Goal: Information Seeking & Learning: Learn about a topic

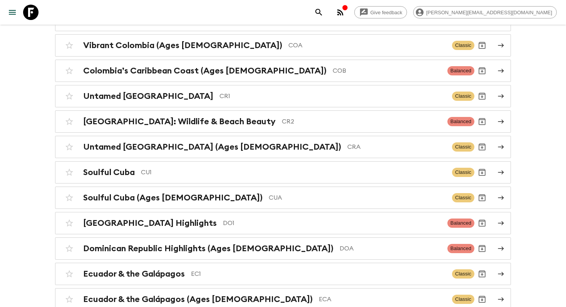
scroll to position [2798, 0]
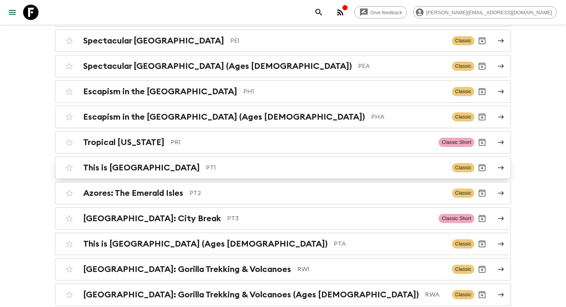
click at [255, 160] on div "This is Portugal PT1 Classic" at bounding box center [268, 167] width 413 height 15
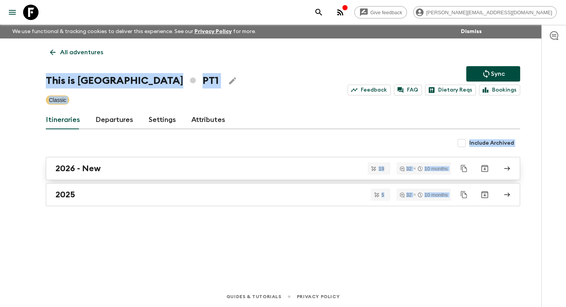
click at [152, 169] on div "2026 - New" at bounding box center [275, 169] width 441 height 10
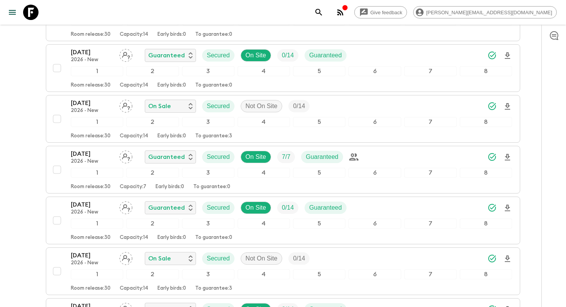
scroll to position [443, 0]
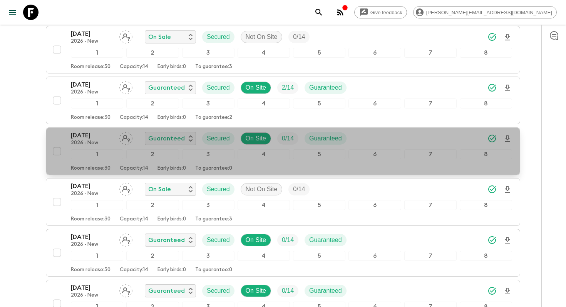
click at [88, 139] on p "[DATE]" at bounding box center [92, 135] width 42 height 9
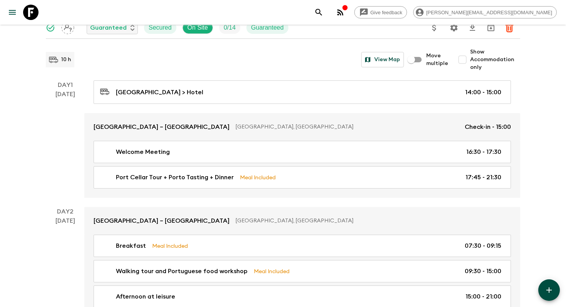
scroll to position [90, 0]
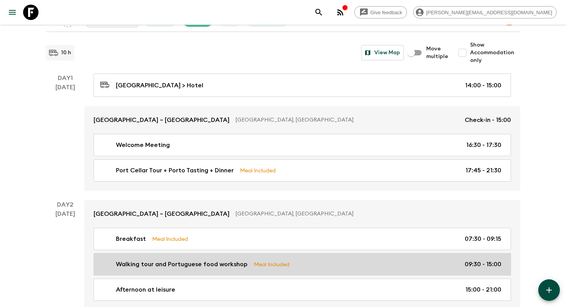
click at [247, 263] on div "Walking tour and Portuguese food workshop Meal Included 09:30 - 15:00" at bounding box center [300, 264] width 401 height 9
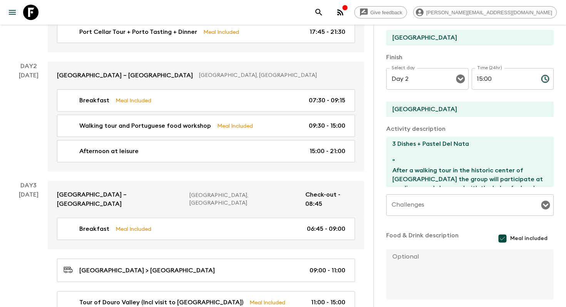
scroll to position [240, 0]
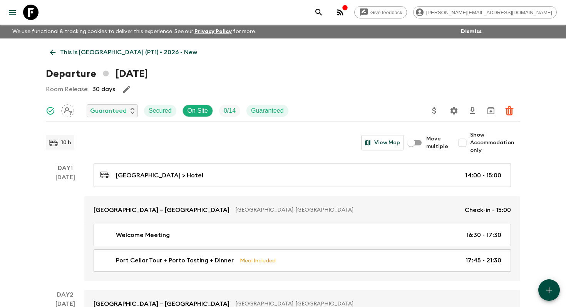
click at [56, 57] on link "This is [GEOGRAPHIC_DATA] (PT1) • 2026 - New" at bounding box center [124, 52] width 156 height 15
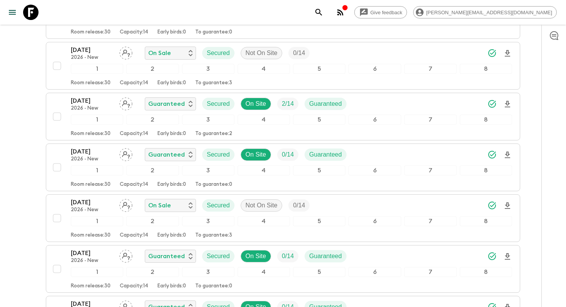
scroll to position [426, 0]
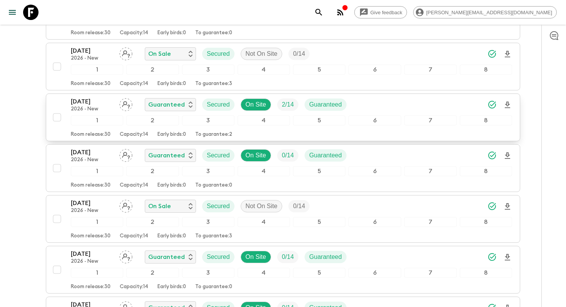
click at [82, 109] on p "2026 - New" at bounding box center [92, 109] width 42 height 6
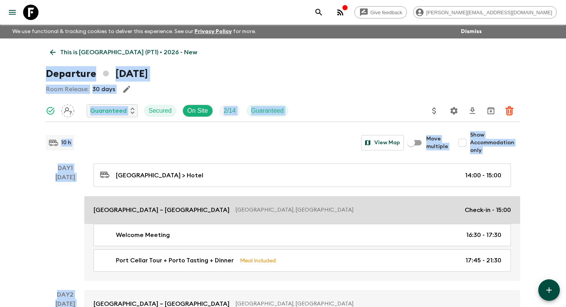
click at [155, 196] on link "[GEOGRAPHIC_DATA] – [GEOGRAPHIC_DATA], [GEOGRAPHIC_DATA] Check-in - 15:00" at bounding box center [302, 210] width 436 height 28
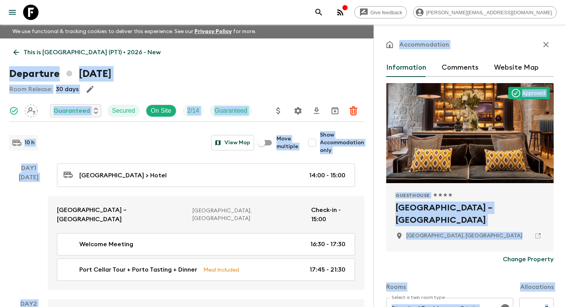
click at [443, 209] on h2 "[GEOGRAPHIC_DATA] – [GEOGRAPHIC_DATA]" at bounding box center [470, 214] width 149 height 25
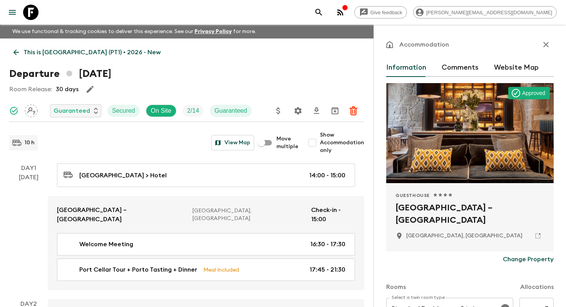
click at [445, 209] on h2 "[GEOGRAPHIC_DATA] – [GEOGRAPHIC_DATA]" at bounding box center [470, 214] width 149 height 25
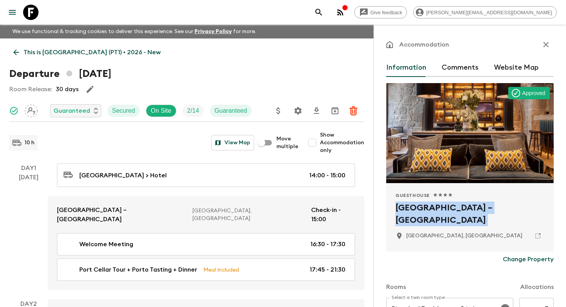
click at [445, 209] on h2 "[GEOGRAPHIC_DATA] – [GEOGRAPHIC_DATA]" at bounding box center [470, 214] width 149 height 25
copy div "[GEOGRAPHIC_DATA] – [GEOGRAPHIC_DATA]"
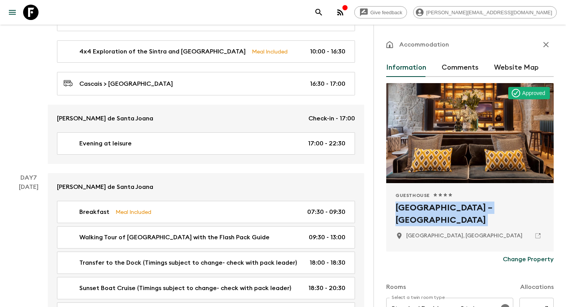
scroll to position [1204, 0]
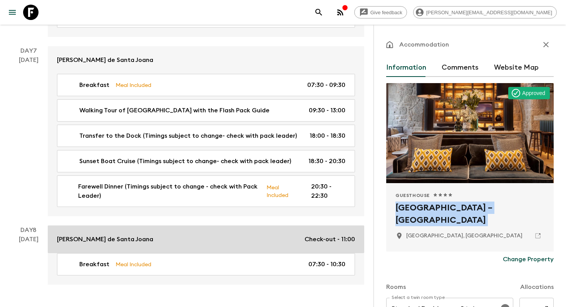
click at [107, 226] on link "[PERSON_NAME] de Santa Joana Check-out - 11:00" at bounding box center [206, 240] width 317 height 28
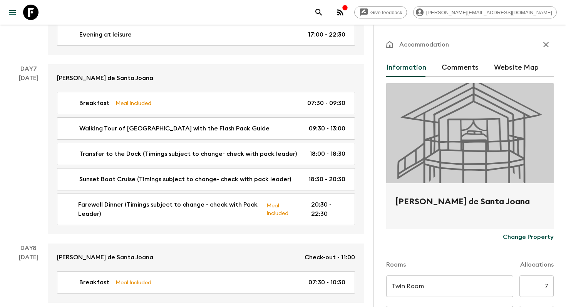
scroll to position [1188, 0]
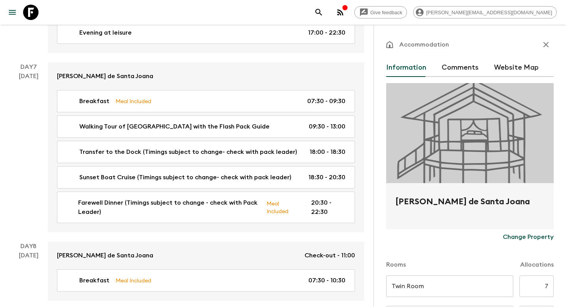
click at [453, 199] on h2 "[PERSON_NAME] de Santa Joana" at bounding box center [470, 208] width 149 height 25
